Goal: Task Accomplishment & Management: Complete application form

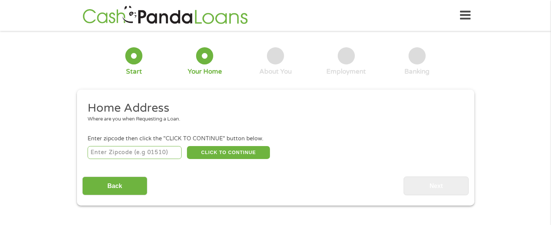
click at [126, 156] on input "number" at bounding box center [135, 152] width 94 height 13
type input "85264"
click at [233, 154] on button "CLICK TO CONTINUE" at bounding box center [228, 152] width 83 height 13
type input "85264"
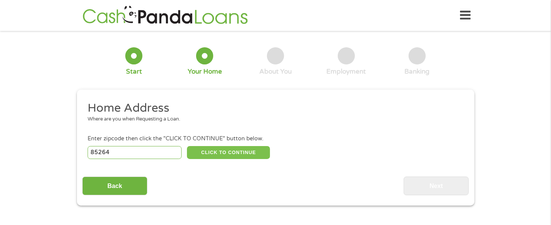
type input "Fort [PERSON_NAME]"
select select "[US_STATE]"
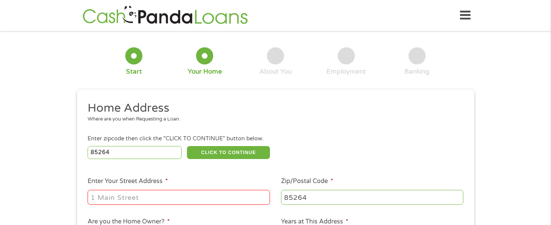
click at [160, 203] on input "Enter Your Street Address *" at bounding box center [179, 197] width 182 height 14
type input "[STREET_ADDRESS]"
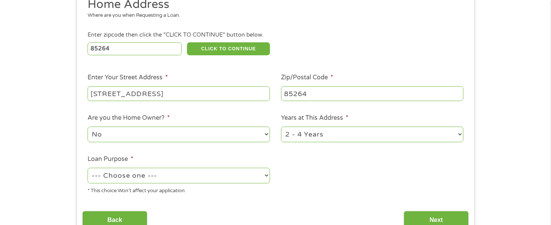
scroll to position [124, 0]
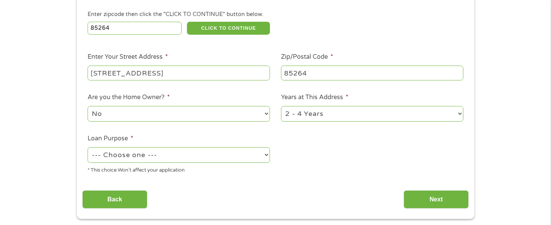
click at [315, 113] on select "1 Year or less 1 - 2 Years 2 - 4 Years Over 4 Years" at bounding box center [372, 114] width 182 height 16
select select "60months"
click at [281, 107] on select "1 Year or less 1 - 2 Years 2 - 4 Years Over 4 Years" at bounding box center [372, 114] width 182 height 16
click at [177, 154] on select "--- Choose one --- Pay Bills Debt Consolidation Home Improvement Major Purchase…" at bounding box center [179, 155] width 182 height 16
select select "carloan"
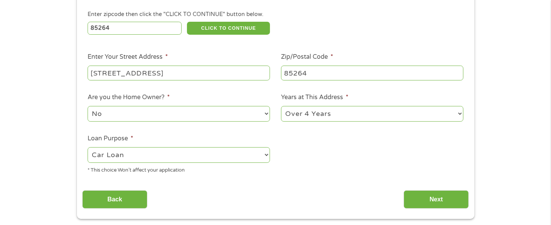
click at [88, 148] on select "--- Choose one --- Pay Bills Debt Consolidation Home Improvement Major Purchase…" at bounding box center [179, 155] width 182 height 16
click at [433, 195] on input "Next" at bounding box center [436, 199] width 65 height 19
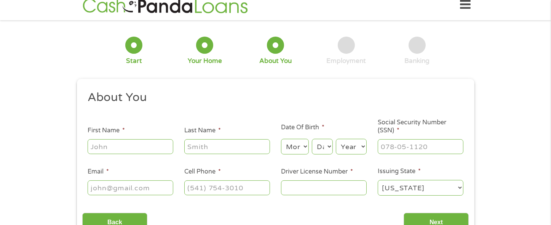
scroll to position [0, 0]
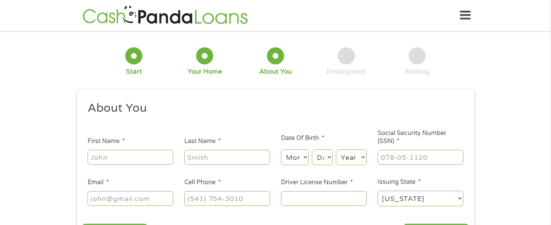
click at [110, 156] on input "First Name *" at bounding box center [131, 157] width 86 height 14
type input "ShaylaBlu"
type input "Brown"
type input "[EMAIL_ADDRESS][PERSON_NAME][DOMAIN_NAME]"
type input "[PHONE_NUMBER]"
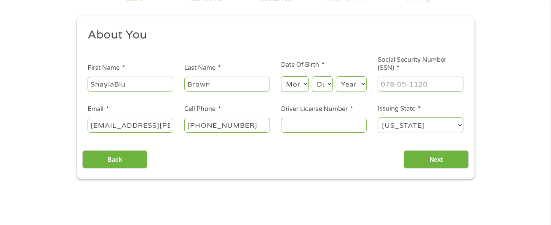
scroll to position [81, 0]
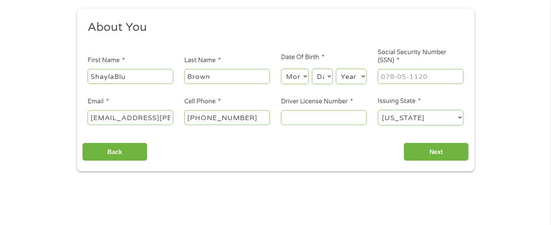
click at [304, 75] on select "Month 1 2 3 4 5 6 7 8 9 10 11 12" at bounding box center [295, 77] width 28 height 16
select select "4"
click at [281, 69] on select "Month 1 2 3 4 5 6 7 8 9 10 11 12" at bounding box center [295, 77] width 28 height 16
click at [325, 78] on select "Day 1 2 3 4 5 6 7 8 9 10 11 12 13 14 15 16 17 18 19 20 21 22 23 24 25 26 27 28 …" at bounding box center [322, 77] width 21 height 16
select select "10"
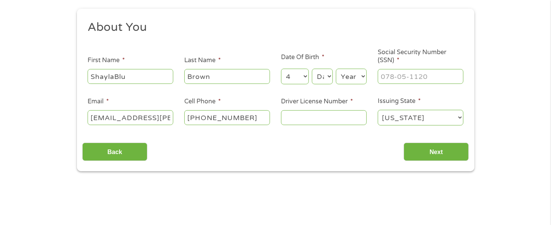
click at [312, 69] on select "Day 1 2 3 4 5 6 7 8 9 10 11 12 13 14 15 16 17 18 19 20 21 22 23 24 25 26 27 28 …" at bounding box center [322, 77] width 21 height 16
click at [354, 79] on select "Year [DATE] 2006 2005 2004 2003 2002 2001 2000 1999 1998 1997 1996 1995 1994 19…" at bounding box center [351, 77] width 31 height 16
select select "1996"
click at [336, 69] on select "Year [DATE] 2006 2005 2004 2003 2002 2001 2000 1999 1998 1997 1996 1995 1994 19…" at bounding box center [351, 77] width 31 height 16
click at [400, 78] on input "___-__-____" at bounding box center [421, 76] width 86 height 14
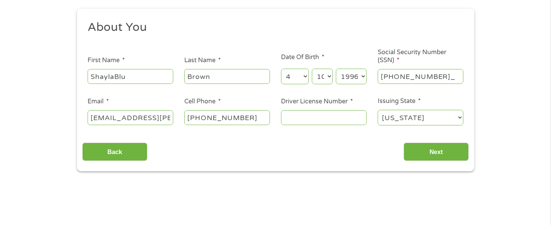
type input "600-65-7281"
click at [320, 118] on input "Driver License Number *" at bounding box center [324, 117] width 86 height 14
type input "D08594941"
click at [438, 152] on input "Next" at bounding box center [436, 151] width 65 height 19
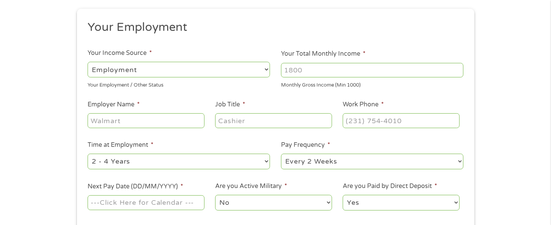
scroll to position [96, 0]
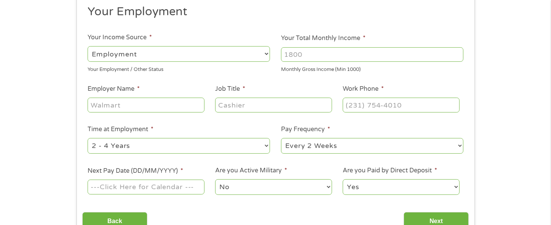
click at [302, 52] on input "Your Total Monthly Income *" at bounding box center [372, 54] width 182 height 14
type input "3000"
click at [149, 103] on input "Employer Name *" at bounding box center [146, 105] width 117 height 14
type input "WeKoPa Golf Course"
click at [238, 107] on input "Job Title *" at bounding box center [273, 105] width 117 height 14
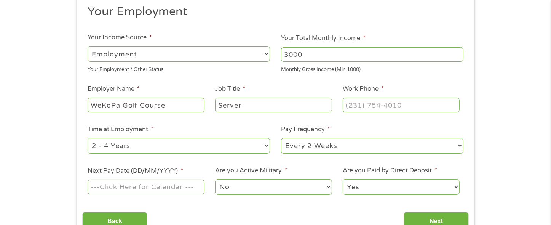
type input "Server"
click at [390, 106] on input "(___) ___-____" at bounding box center [401, 105] width 117 height 14
type input "[PHONE_NUMBER]"
click at [220, 143] on select "--- Choose one --- 1 Year or less 1 - 2 Years 2 - 4 Years Over 4 Years" at bounding box center [179, 146] width 182 height 16
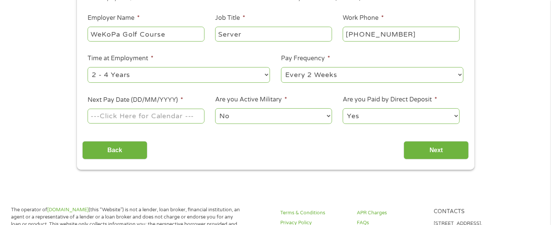
scroll to position [174, 0]
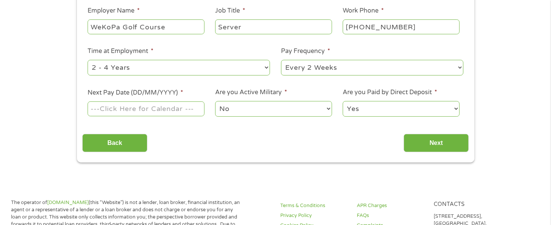
click at [125, 110] on input "Next Pay Date (DD/MM/YYYY) *" at bounding box center [146, 108] width 117 height 14
type input "[DATE]"
click at [430, 140] on input "Next" at bounding box center [436, 143] width 65 height 19
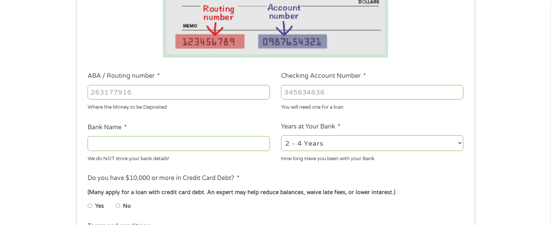
scroll to position [174, 0]
click at [210, 94] on input "ABA / Routing number *" at bounding box center [179, 92] width 182 height 14
type input "031101279"
type input "THE BANCORP BANK"
type input "031101279"
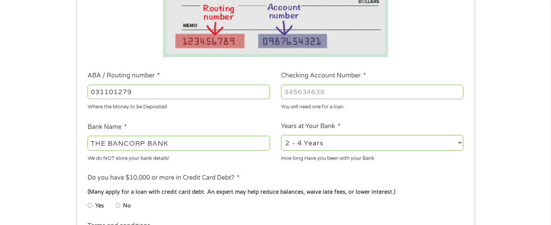
click at [315, 88] on input "Checking Account Number *" at bounding box center [372, 92] width 182 height 14
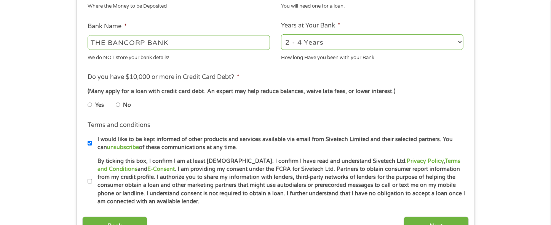
scroll to position [283, 0]
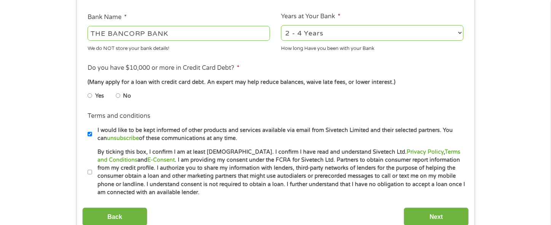
type input "766131902393"
click at [119, 97] on input "No" at bounding box center [118, 96] width 5 height 12
radio input "true"
click at [90, 173] on input "By ticking this box, I confirm I am at least [DEMOGRAPHIC_DATA]. I confirm I ha…" at bounding box center [90, 172] width 5 height 12
checkbox input "true"
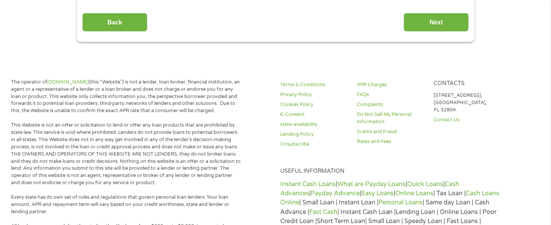
scroll to position [478, 0]
click at [449, 17] on input "Next" at bounding box center [436, 22] width 65 height 19
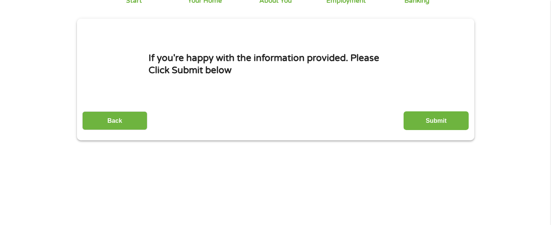
scroll to position [0, 0]
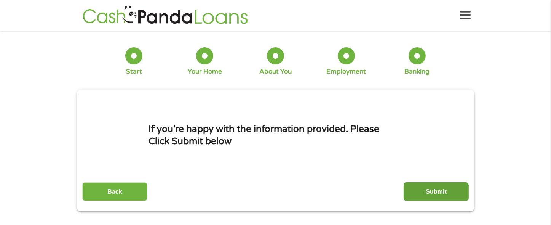
click at [430, 190] on input "Submit" at bounding box center [436, 191] width 65 height 19
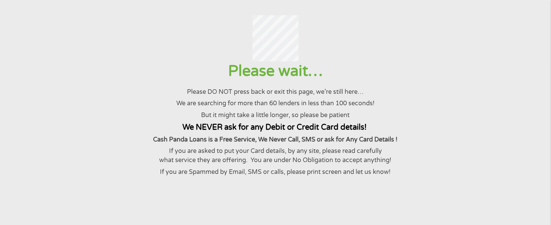
scroll to position [47, 0]
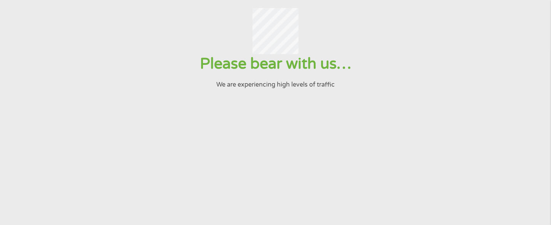
click at [176, 113] on section "Please bear with us… We are experiencing high levels of traffic" at bounding box center [275, 117] width 551 height 257
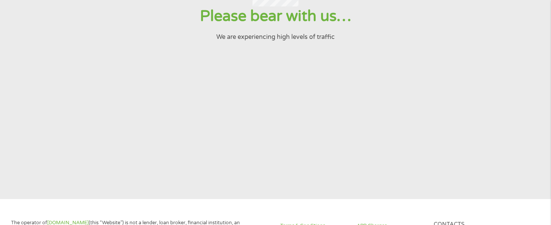
scroll to position [0, 0]
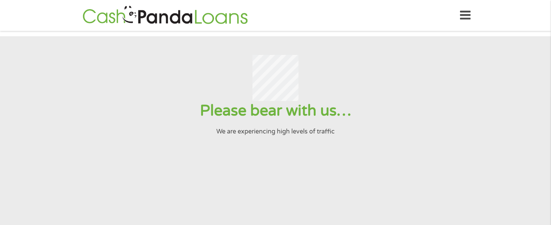
click at [181, 118] on h1 "Please bear with us…" at bounding box center [275, 110] width 533 height 19
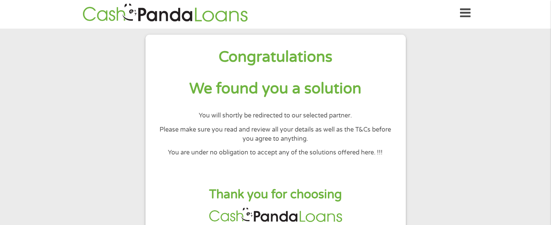
scroll to position [2, 0]
